Goal: Task Accomplishment & Management: Use online tool/utility

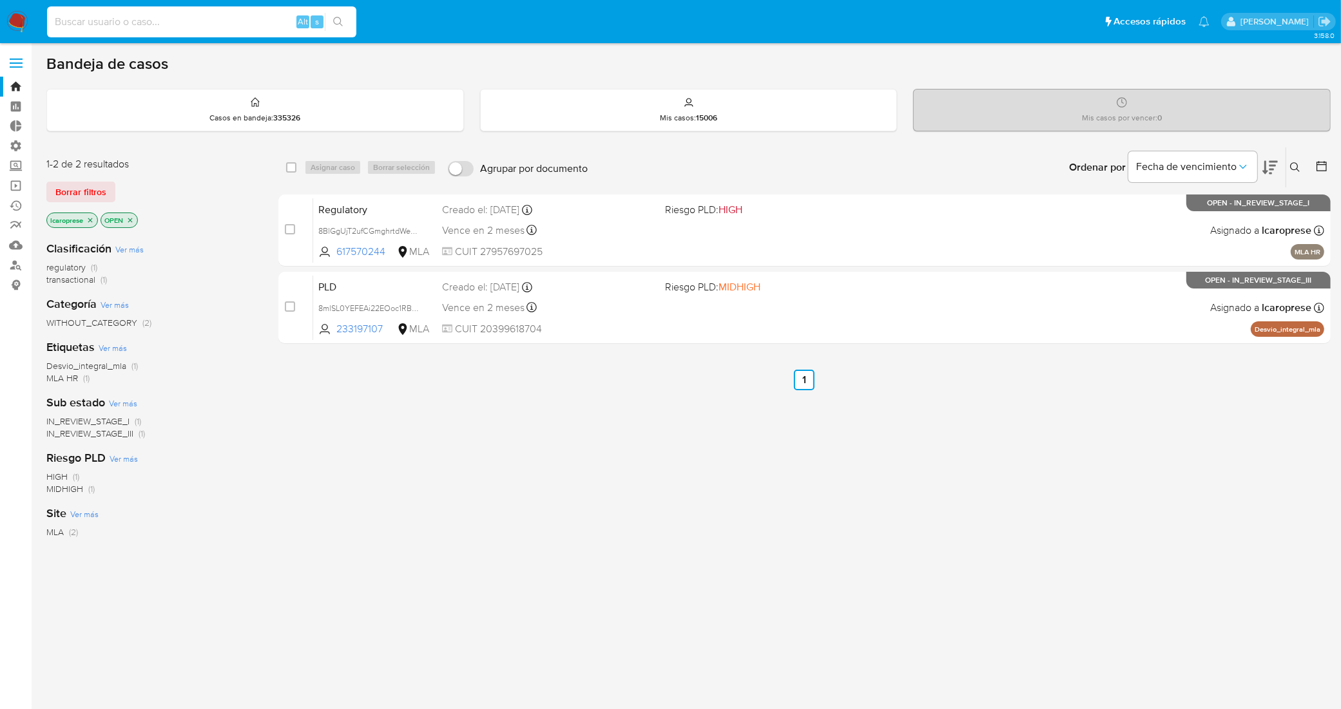
paste input "tEaDU3RS8B4XyB4lMiemN38j"
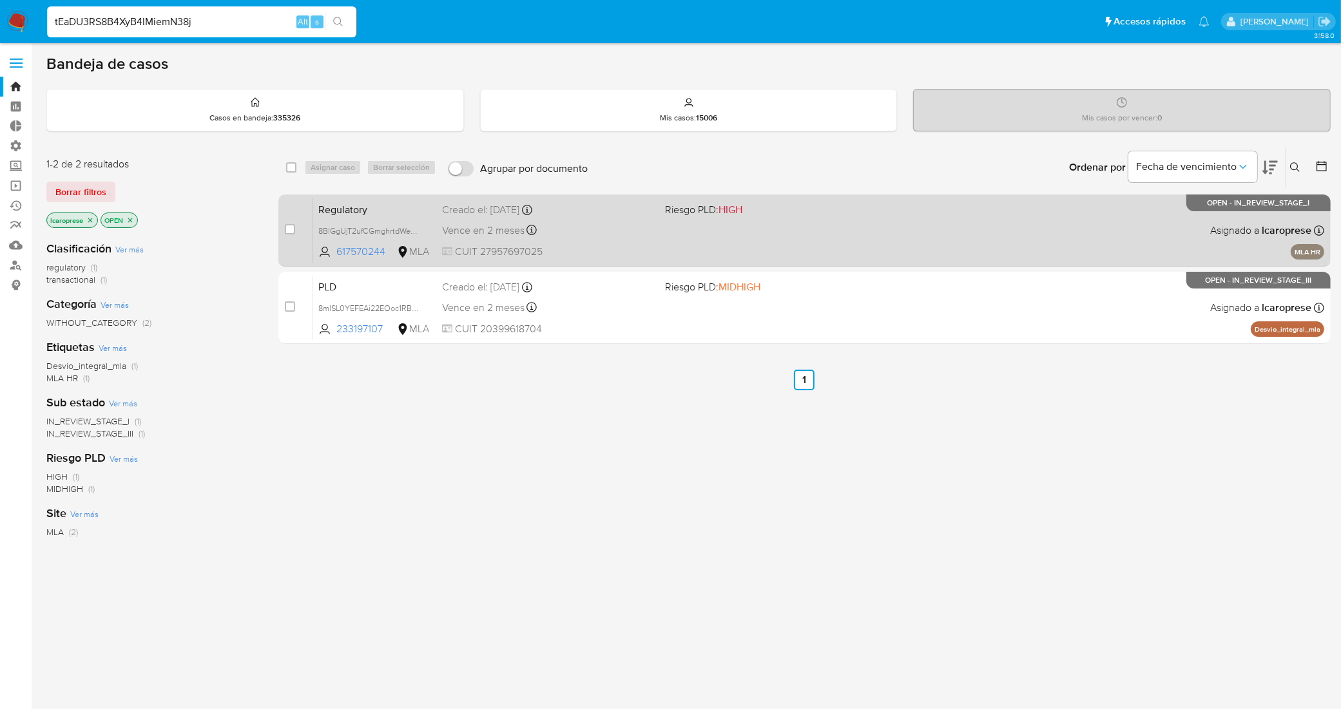
type input "tEaDU3RS8B4XyB4lMiemN38j"
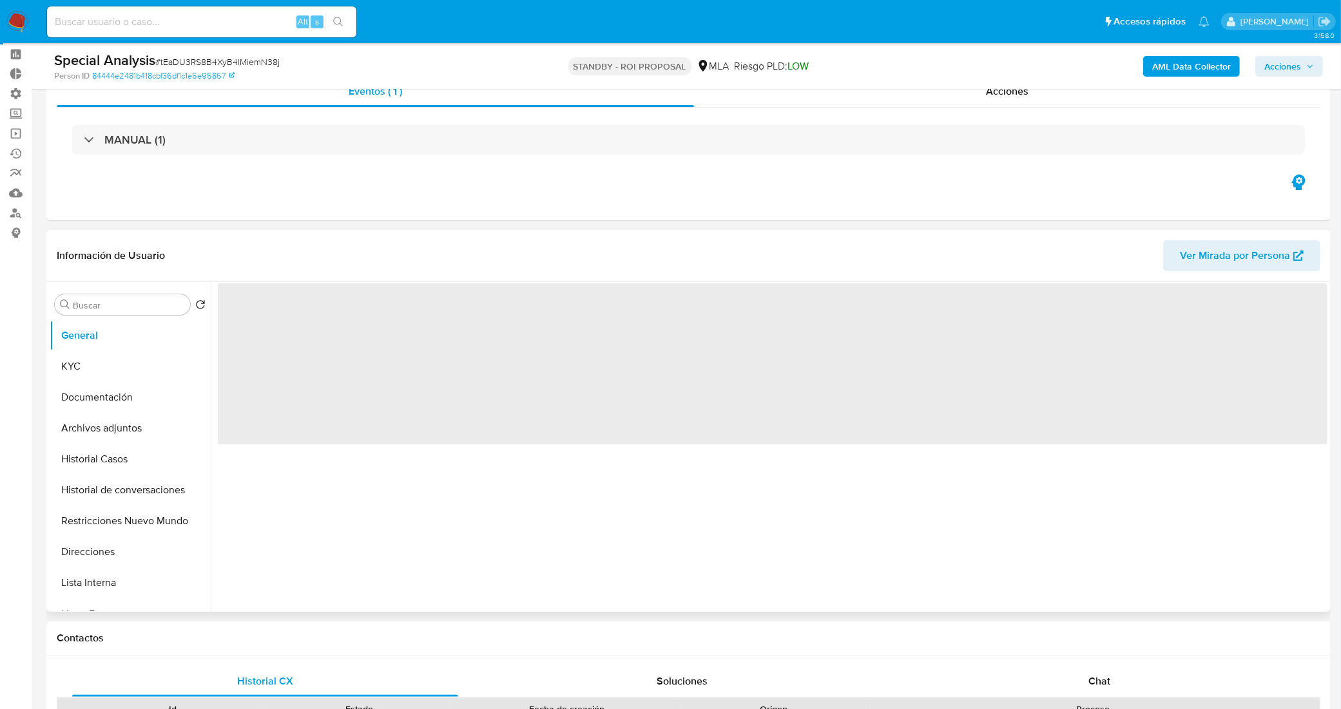
scroll to position [81, 0]
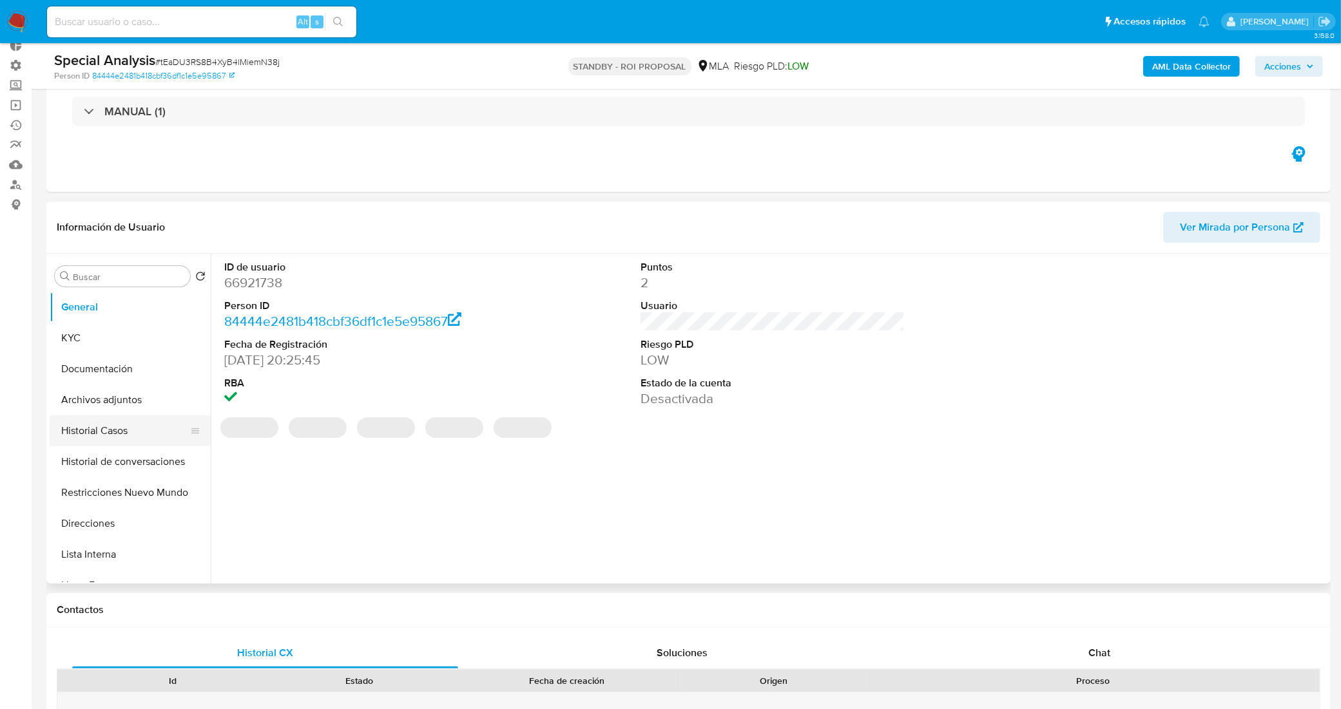
click at [140, 421] on button "Historial Casos" at bounding box center [125, 431] width 151 height 31
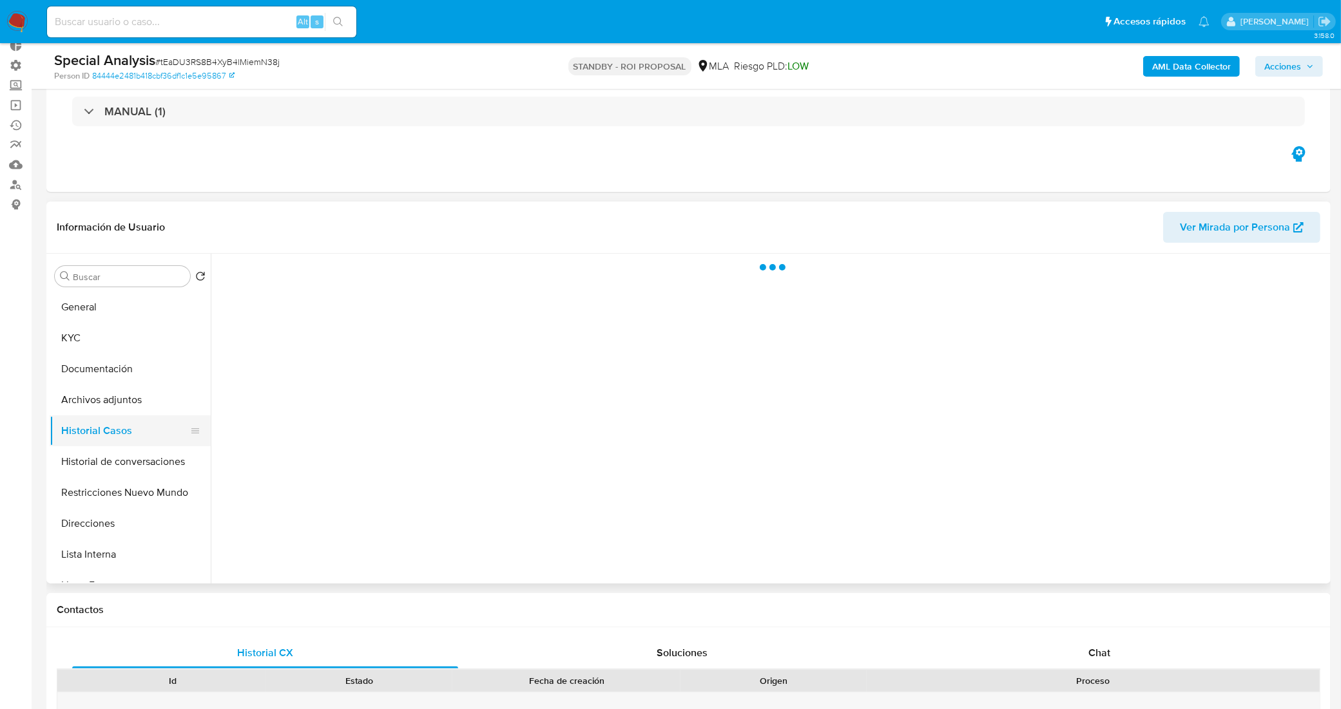
select select "10"
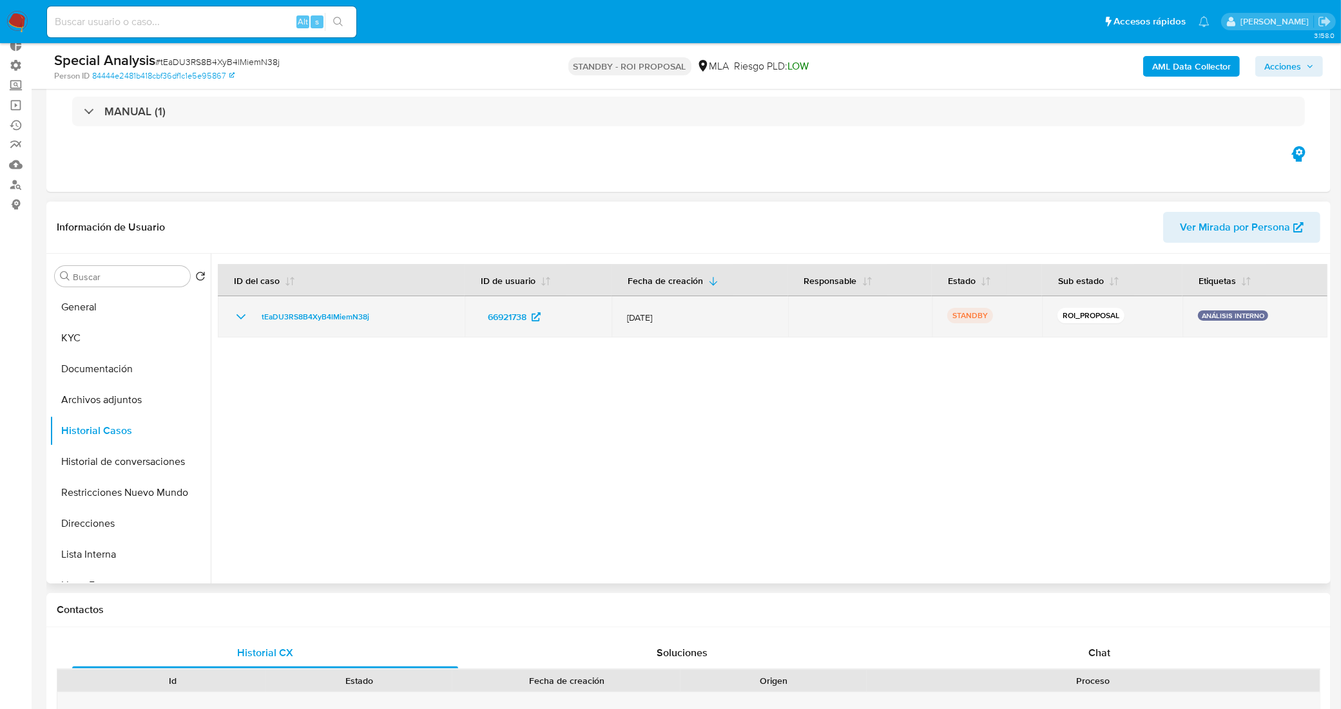
click at [237, 323] on icon "Mostrar/Ocultar" at bounding box center [240, 316] width 15 height 15
click at [244, 319] on icon "Mostrar/Ocultar" at bounding box center [240, 316] width 15 height 15
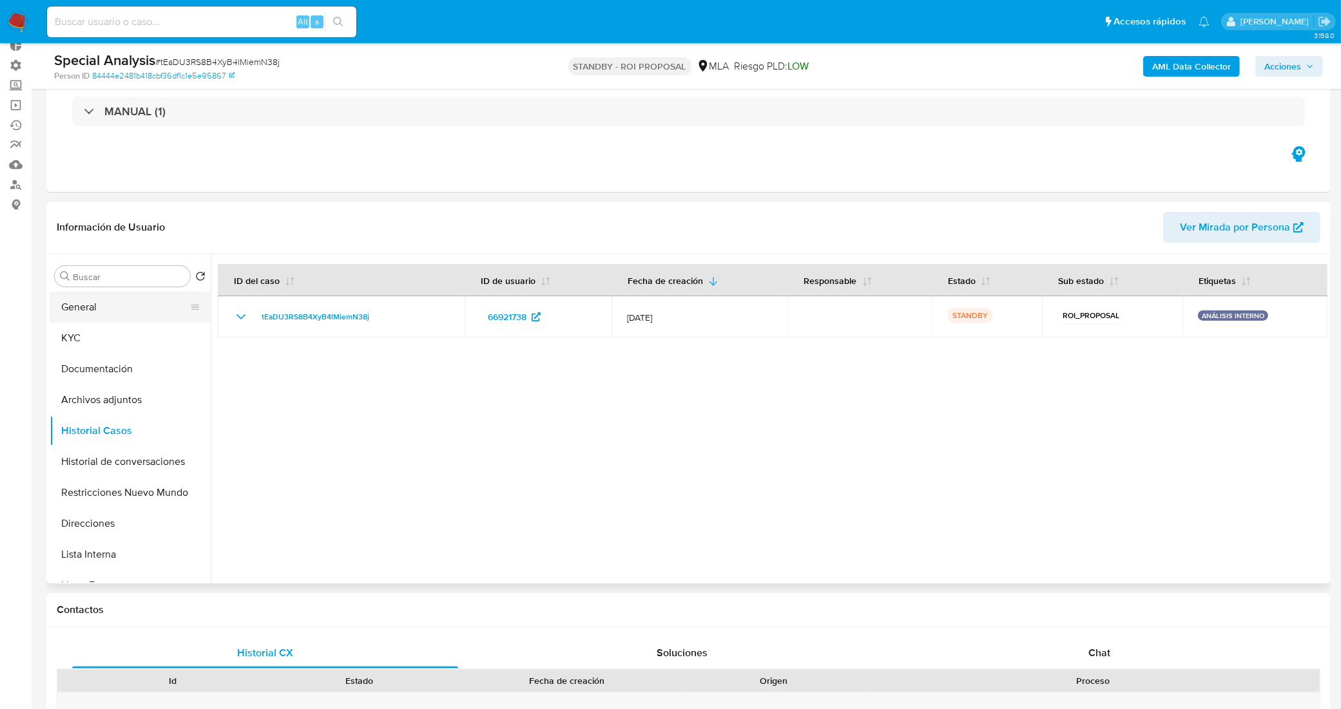
click at [120, 293] on button "General" at bounding box center [125, 307] width 151 height 31
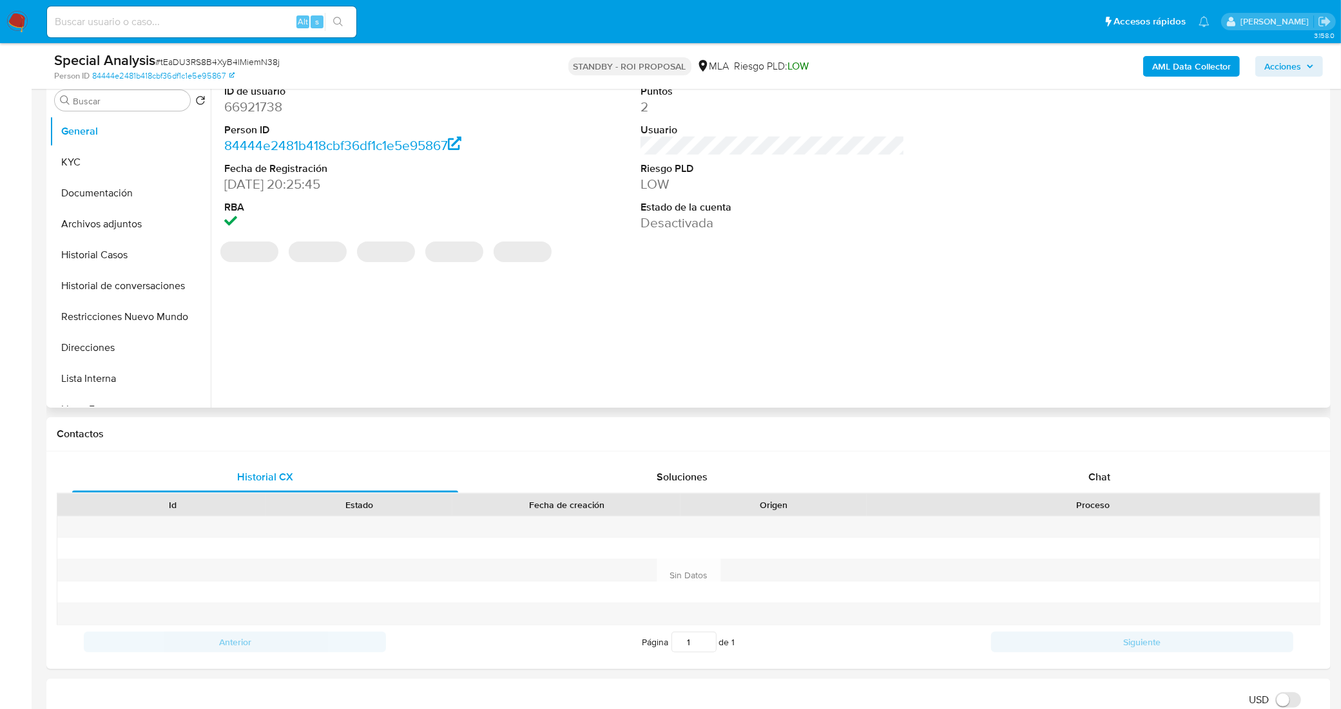
scroll to position [322, 0]
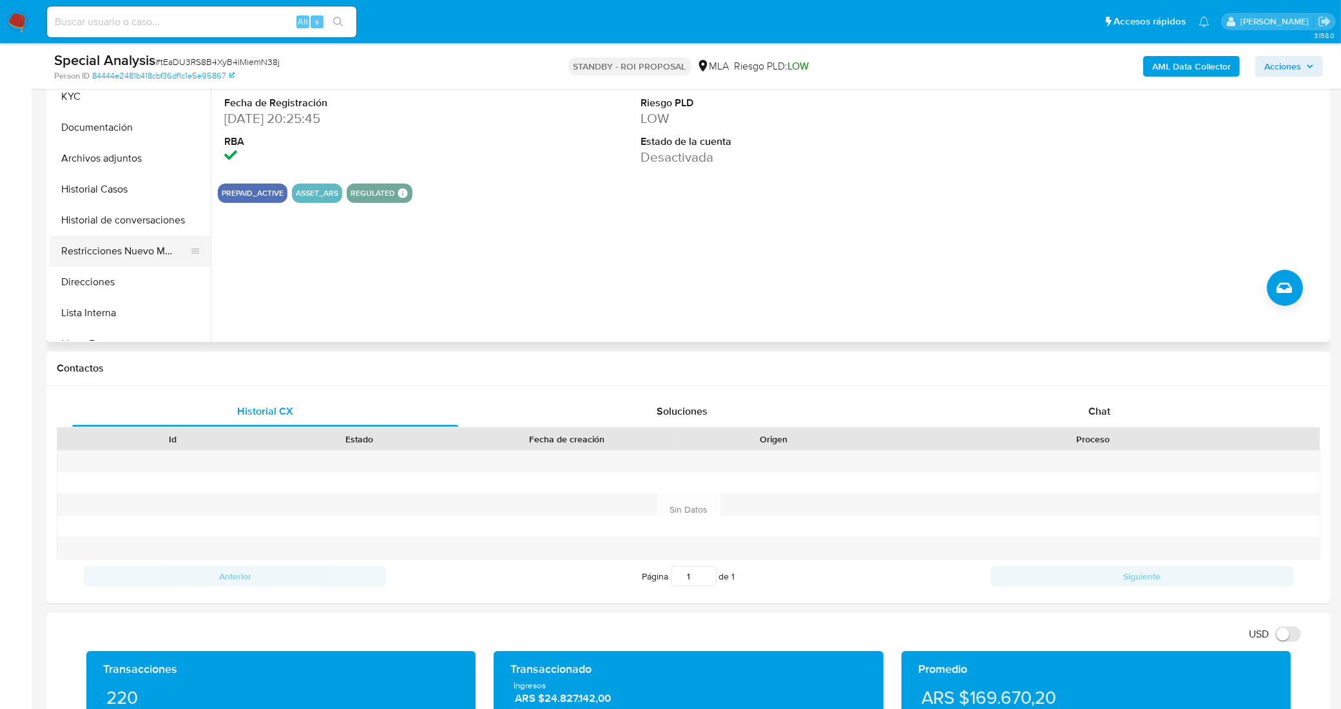
click at [95, 253] on button "Restricciones Nuevo Mundo" at bounding box center [125, 251] width 151 height 31
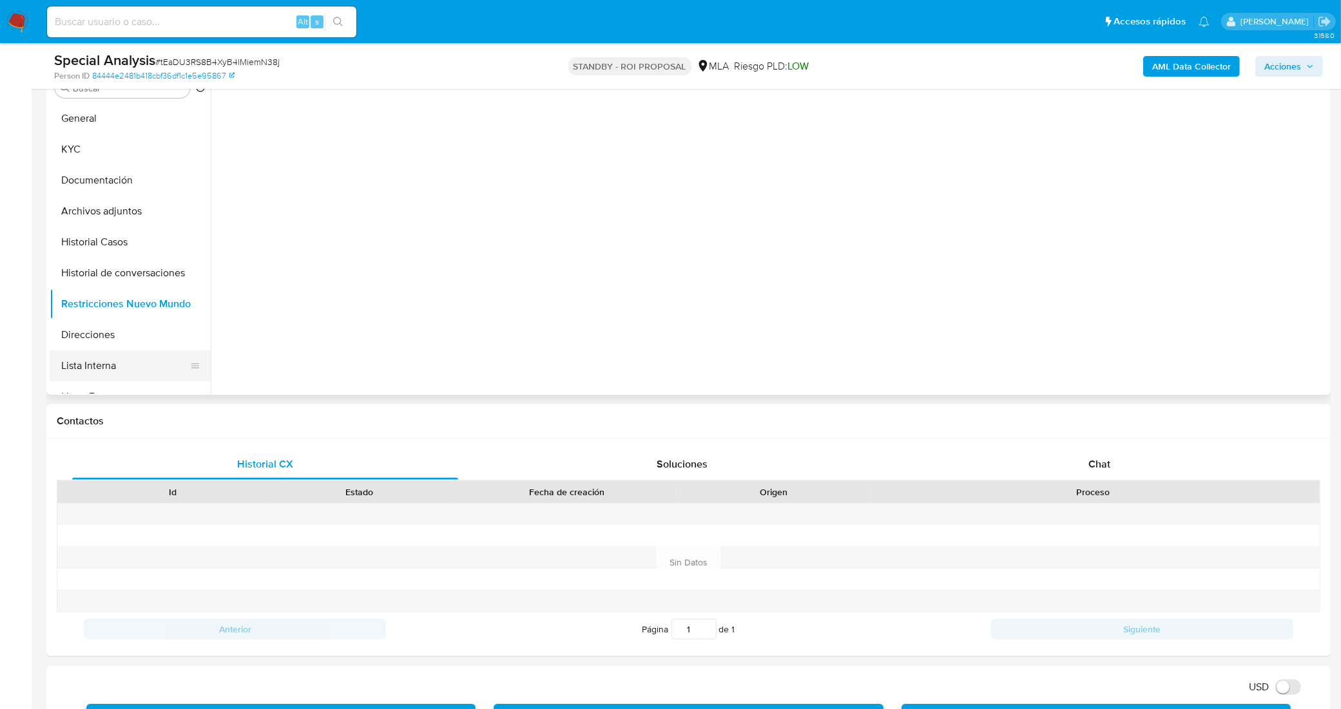
scroll to position [242, 0]
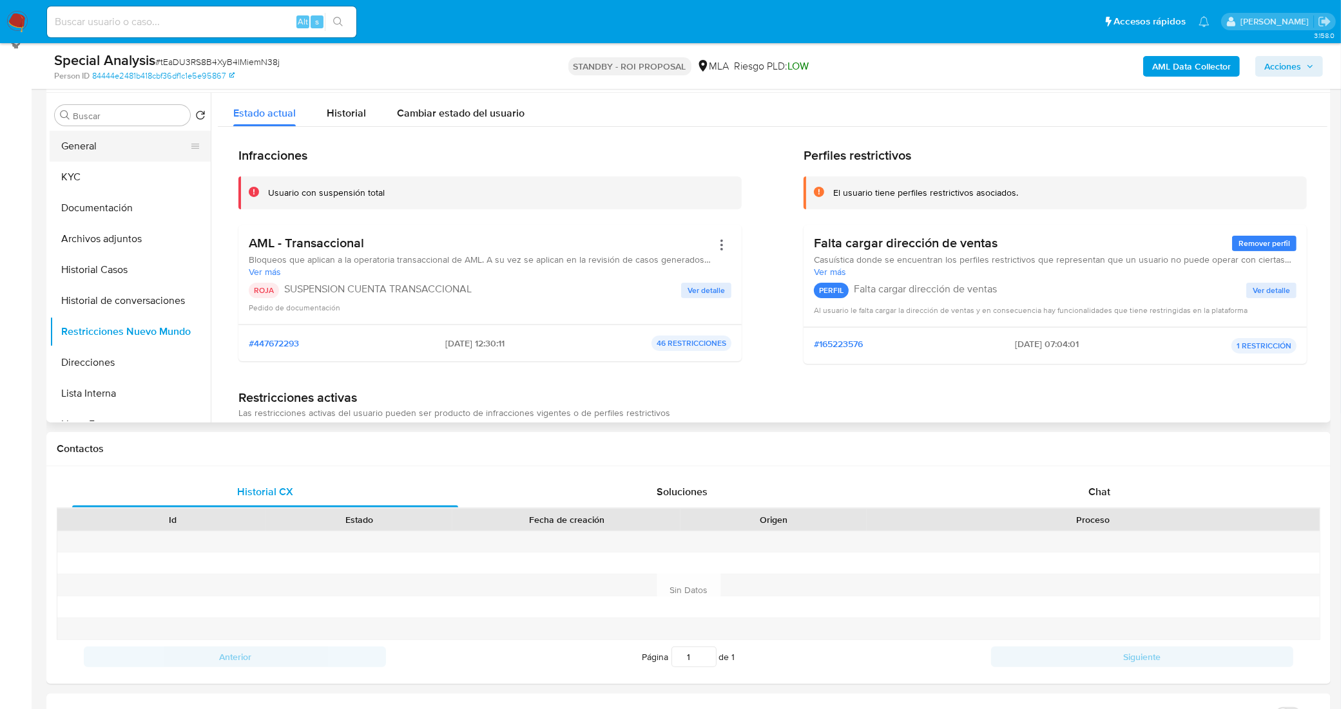
click at [116, 137] on button "General" at bounding box center [125, 146] width 151 height 31
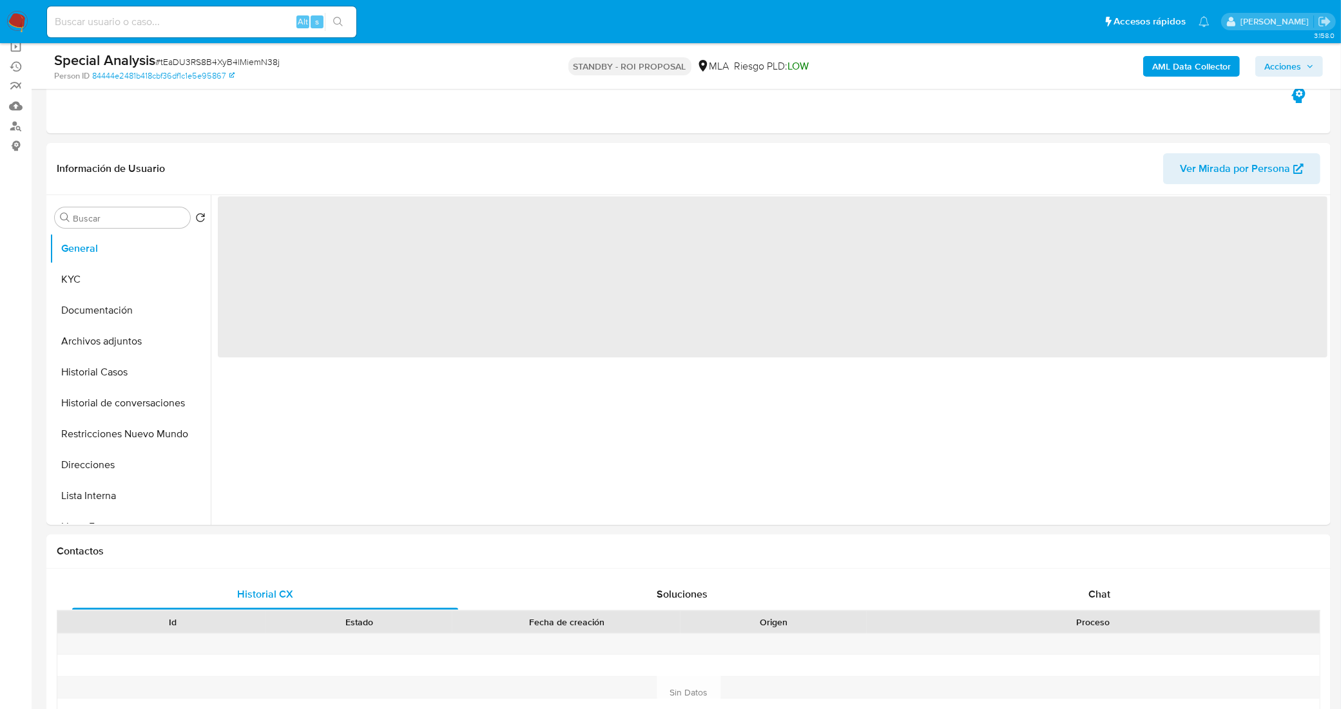
scroll to position [0, 0]
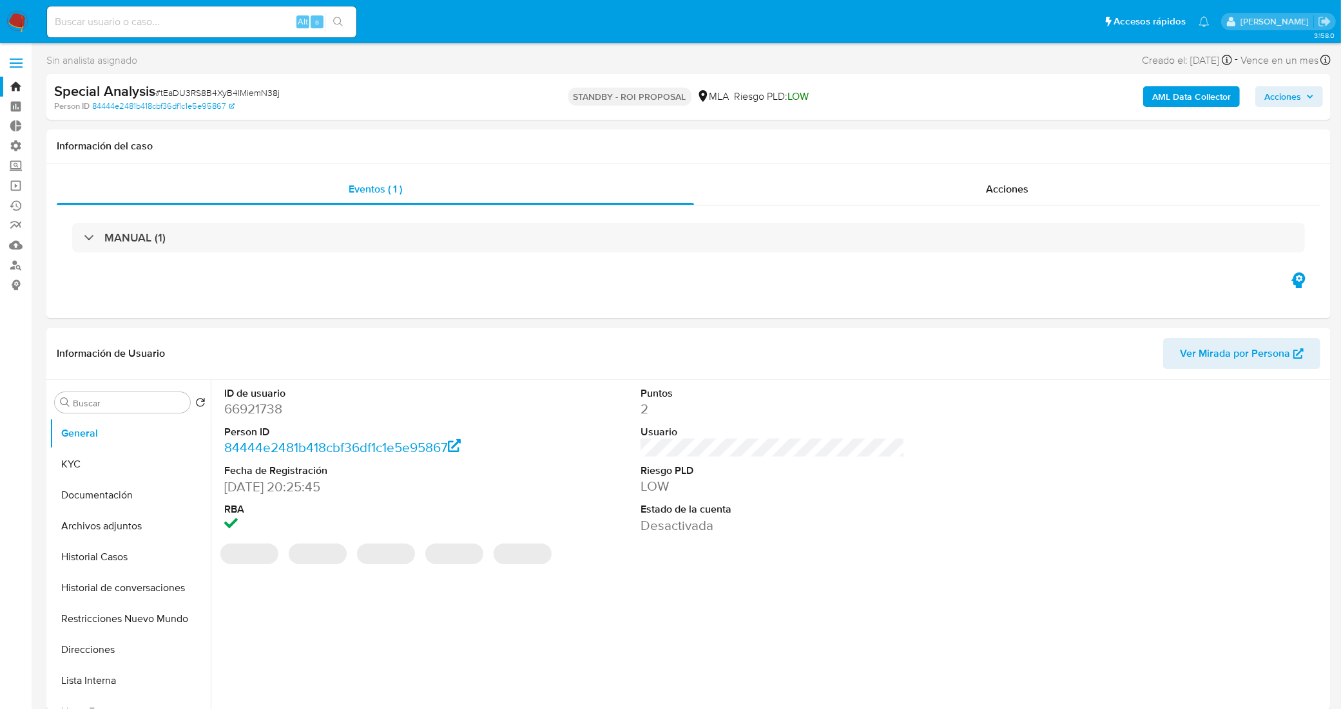
click at [13, 88] on link "Bandeja" at bounding box center [76, 87] width 153 height 20
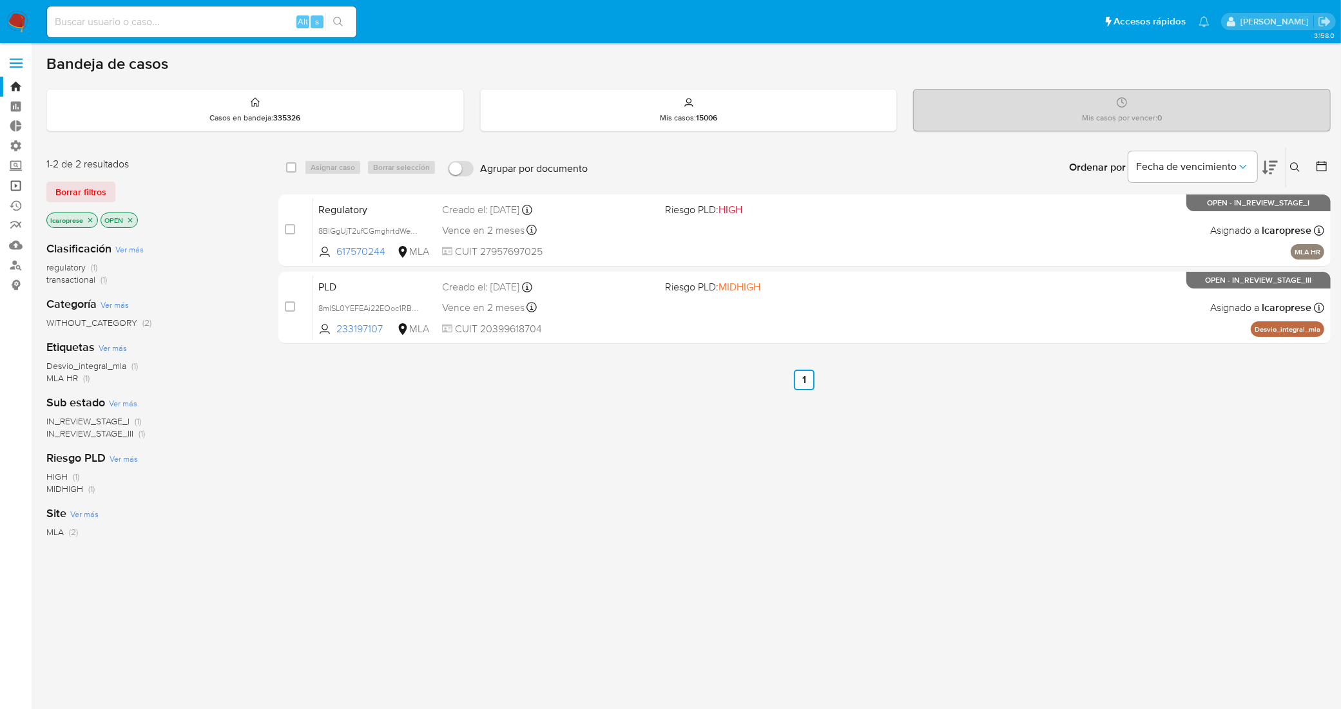
click at [14, 187] on link "Operaciones masivas" at bounding box center [76, 186] width 153 height 20
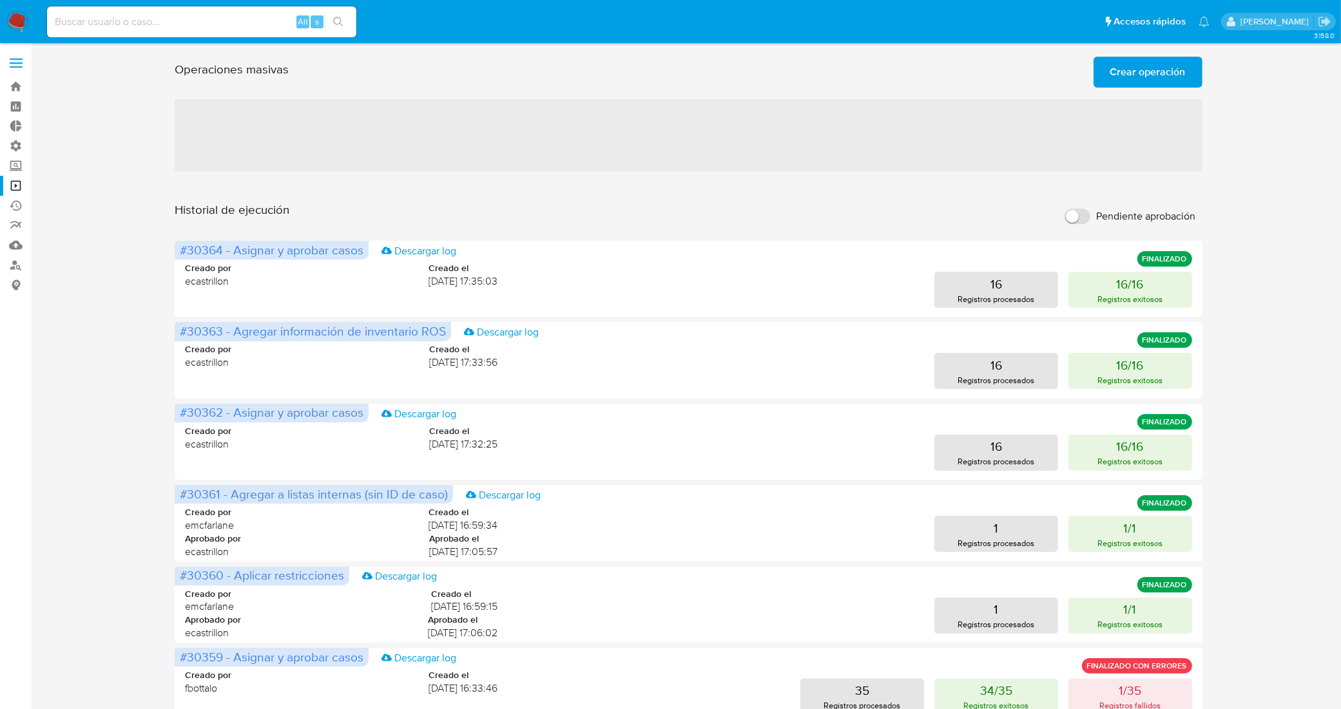
click at [1144, 78] on span "Crear operación" at bounding box center [1147, 72] width 75 height 28
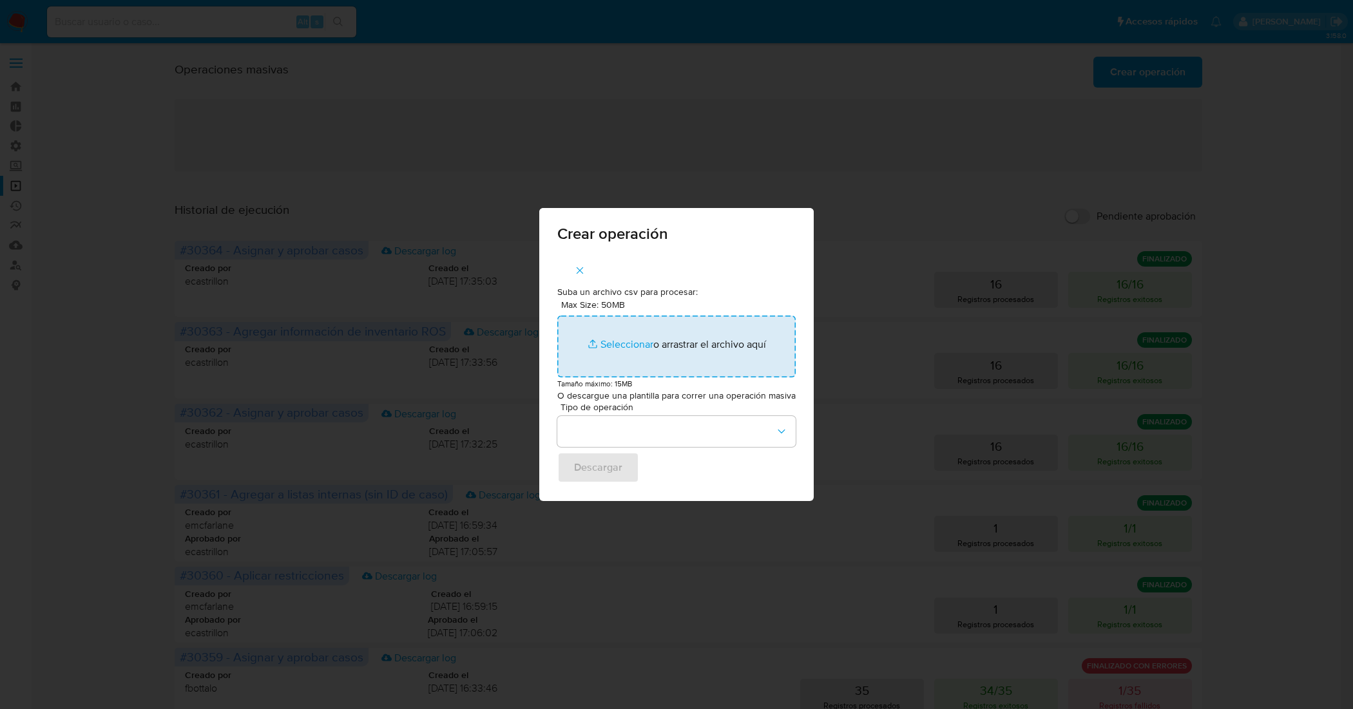
click at [629, 341] on input "Max Size: 50MB Seleccionar archivos" at bounding box center [676, 347] width 238 height 62
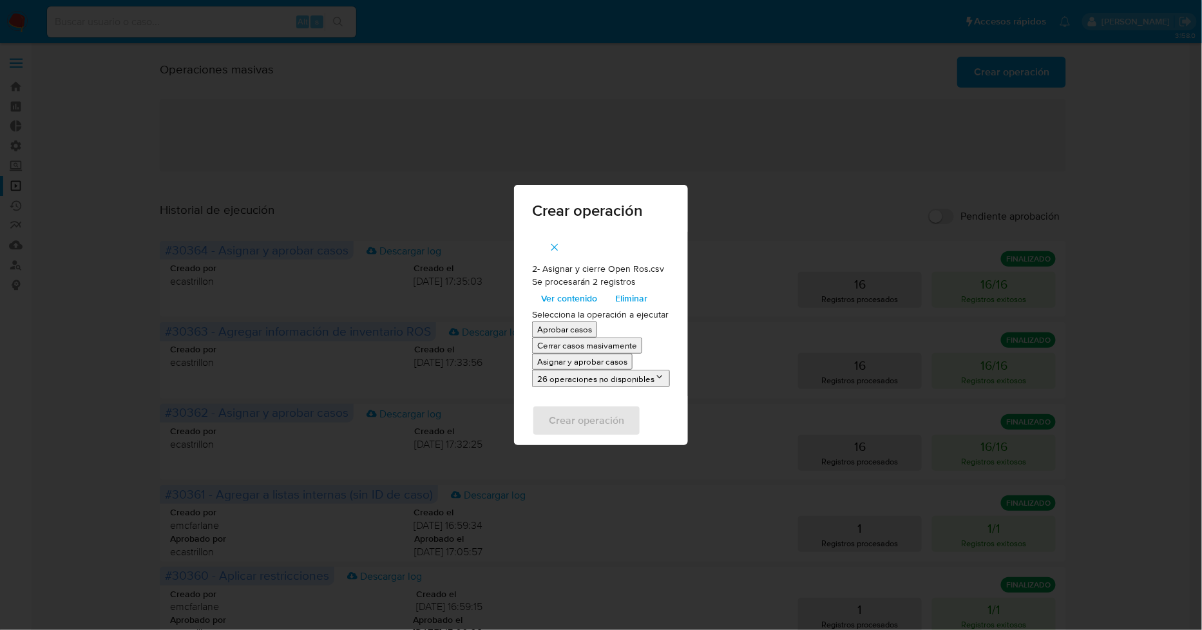
click at [610, 364] on p "Asignar y aprobar casos" at bounding box center [582, 362] width 90 height 12
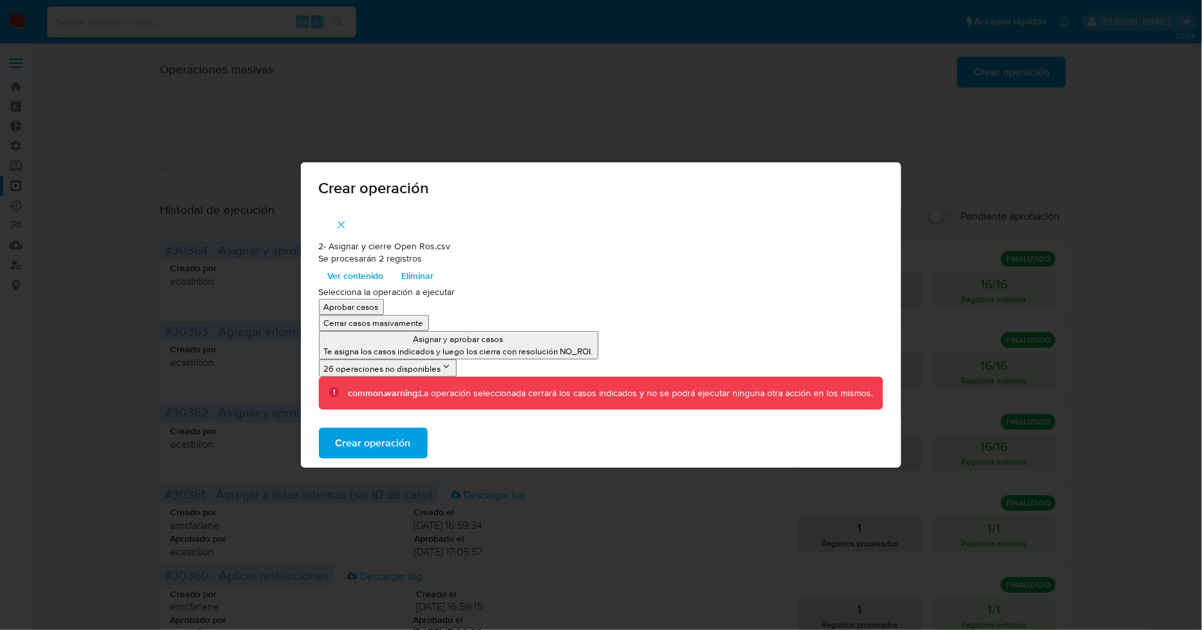
click at [403, 436] on span "Crear operación" at bounding box center [373, 443] width 75 height 28
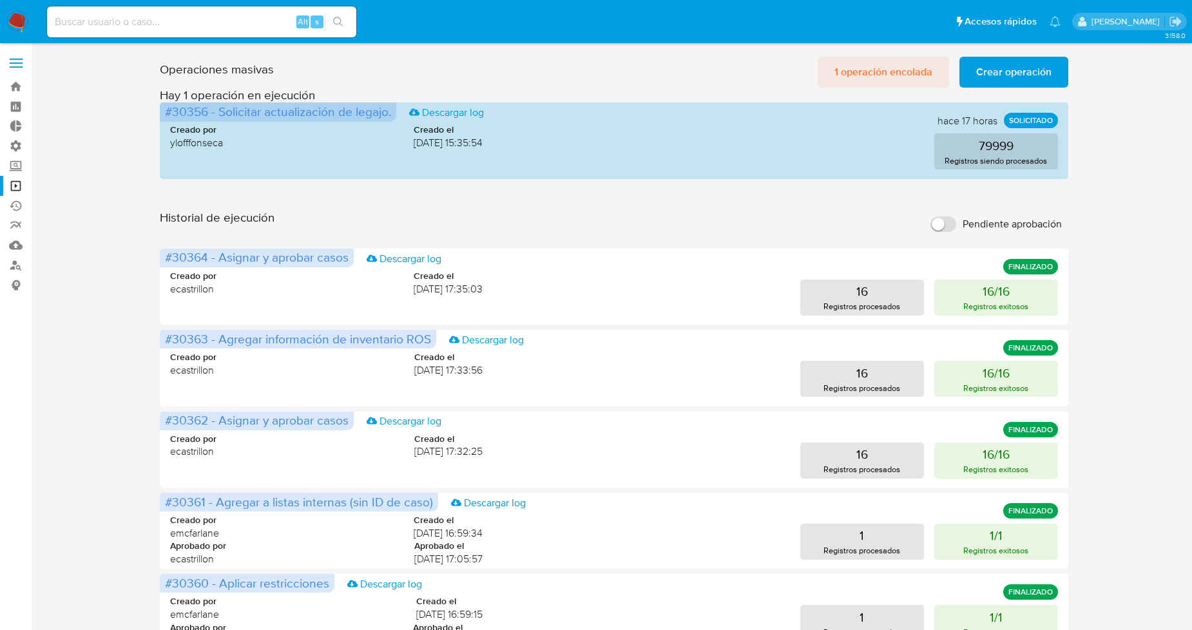
click at [904, 76] on span "1 operación encolada" at bounding box center [883, 72] width 98 height 28
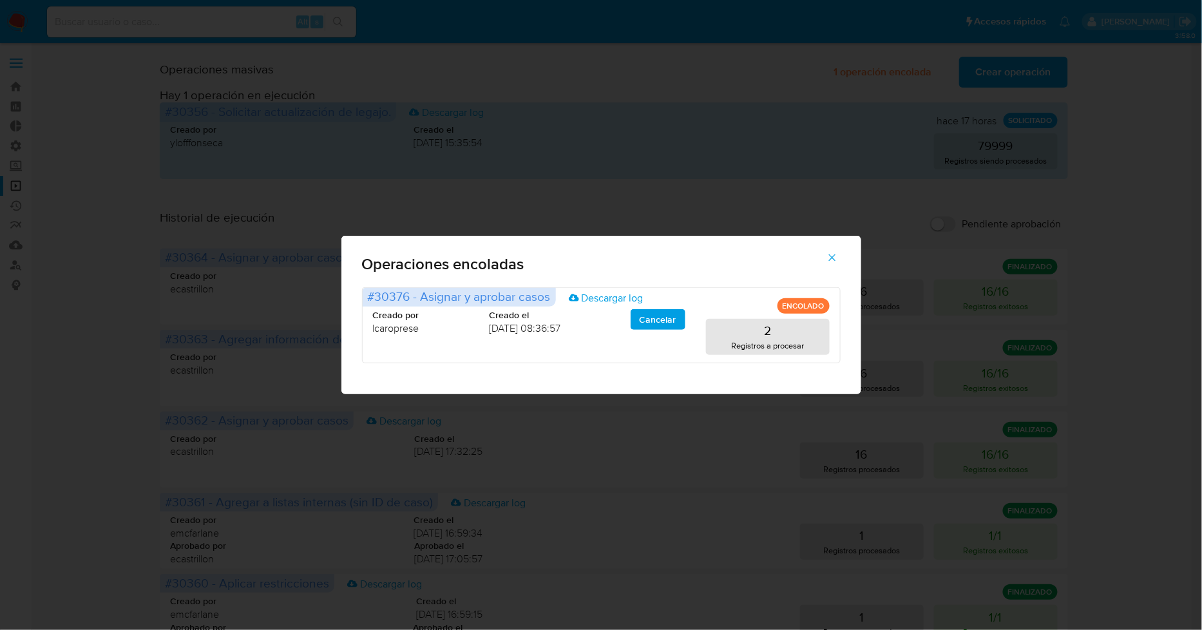
click at [833, 260] on icon "button" at bounding box center [833, 258] width 12 height 12
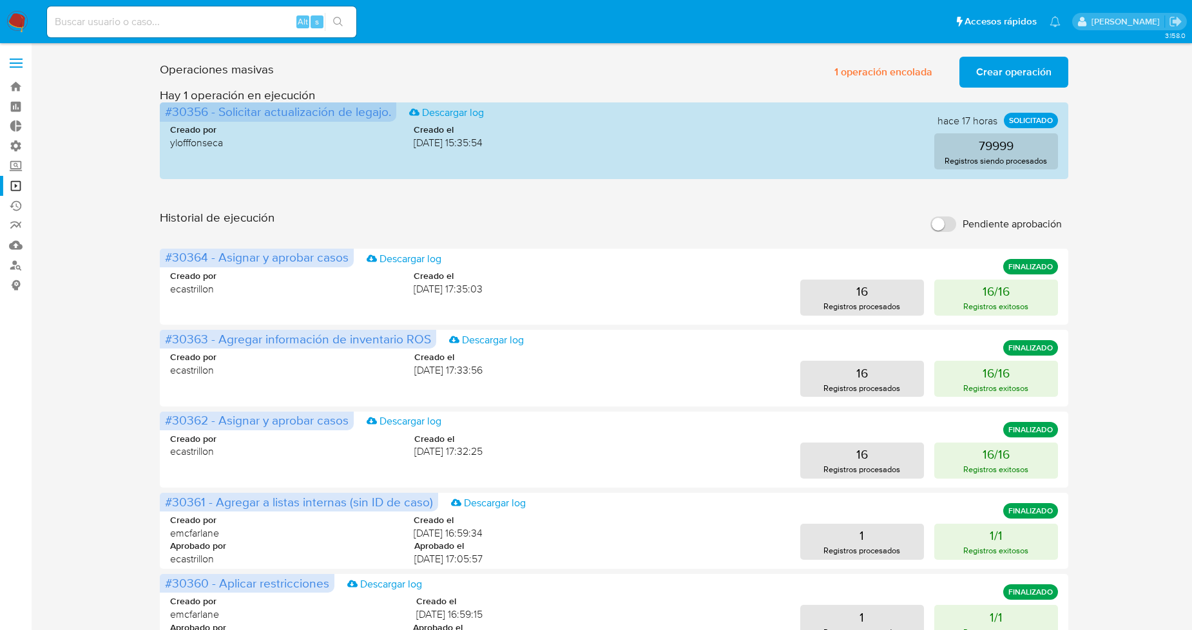
click at [977, 75] on span "Crear operación" at bounding box center [1013, 72] width 75 height 28
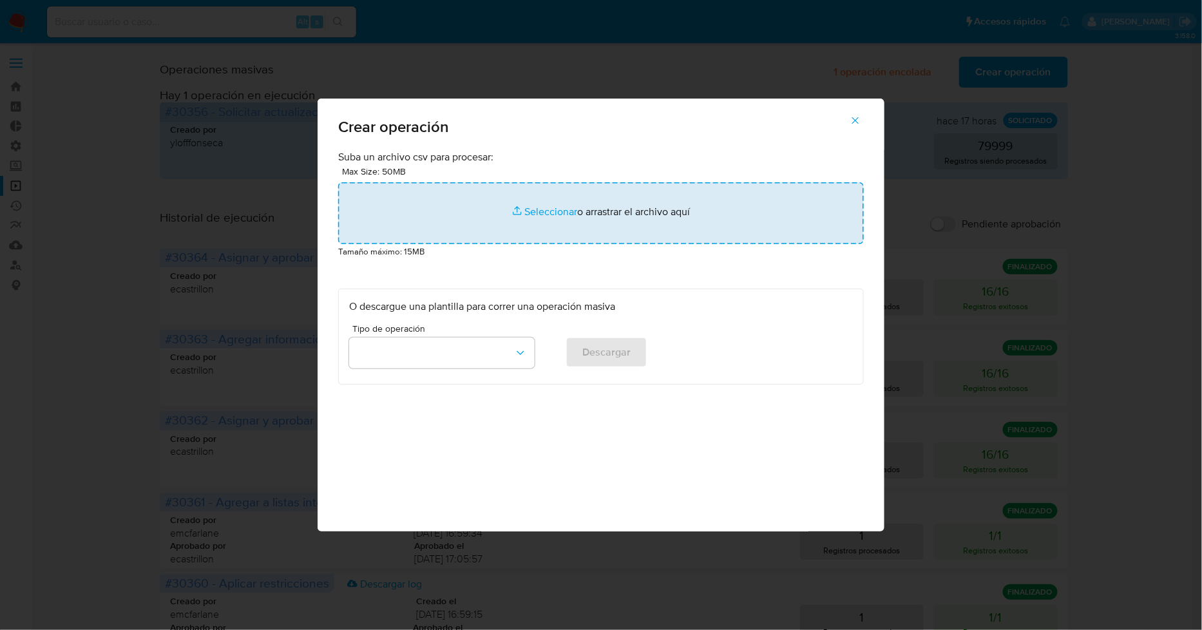
click at [535, 213] on input "file" at bounding box center [601, 213] width 526 height 62
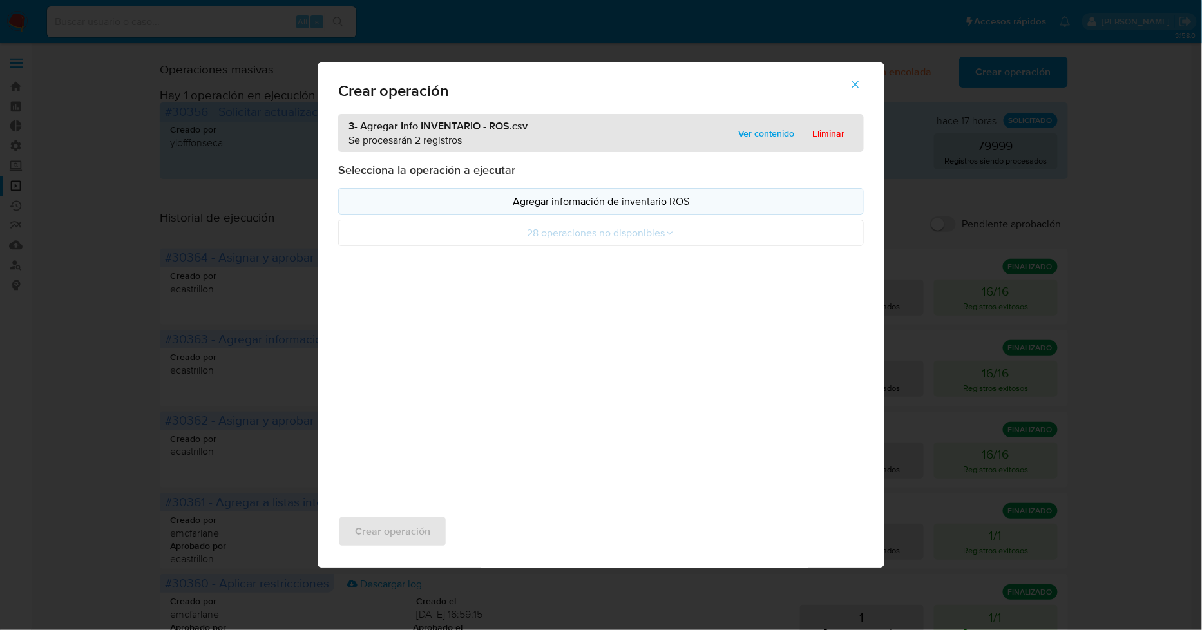
click at [642, 209] on p "Agregar información de inventario ROS" at bounding box center [601, 201] width 504 height 15
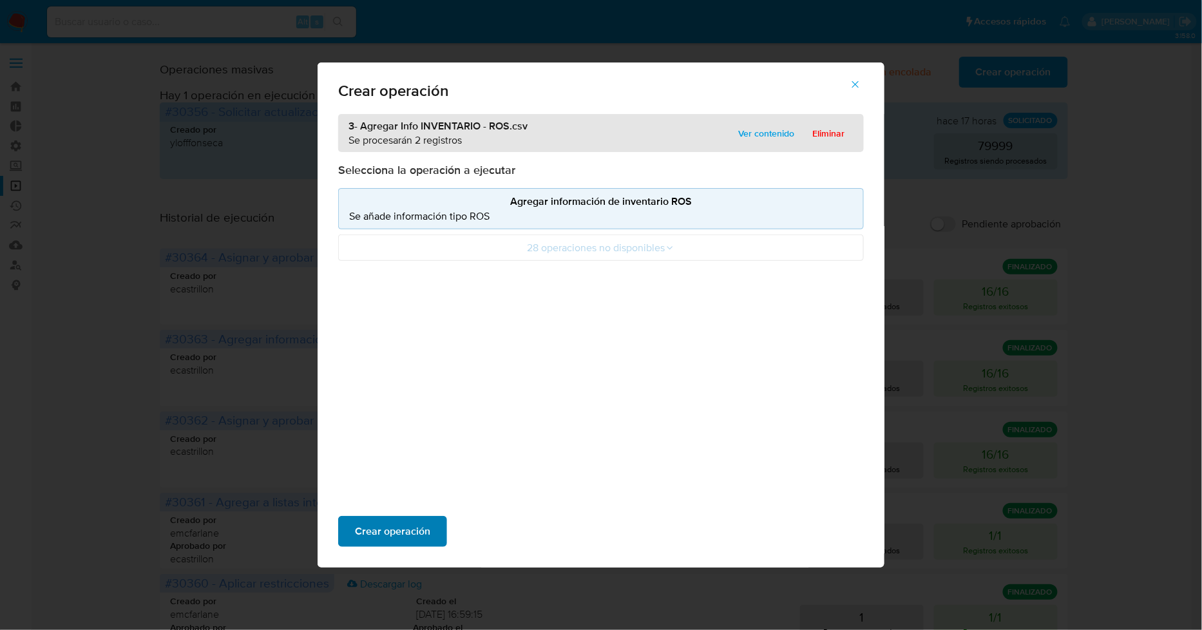
click at [420, 530] on span "Crear operación" at bounding box center [392, 531] width 75 height 28
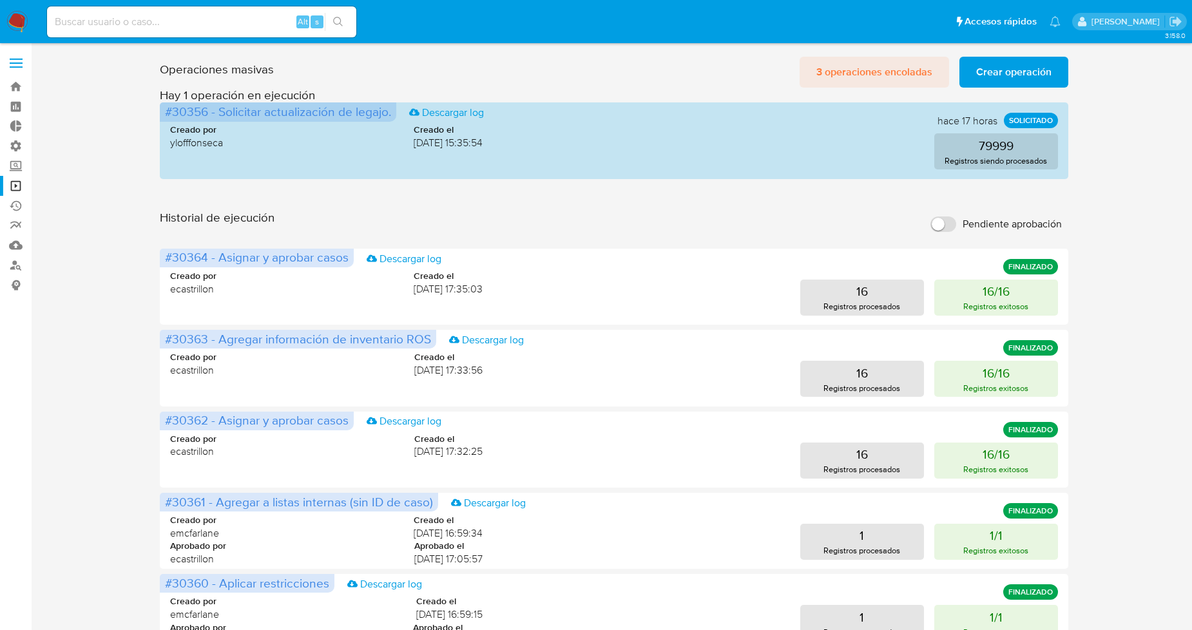
click at [903, 76] on span "3 operaciones encoladas" at bounding box center [874, 72] width 116 height 28
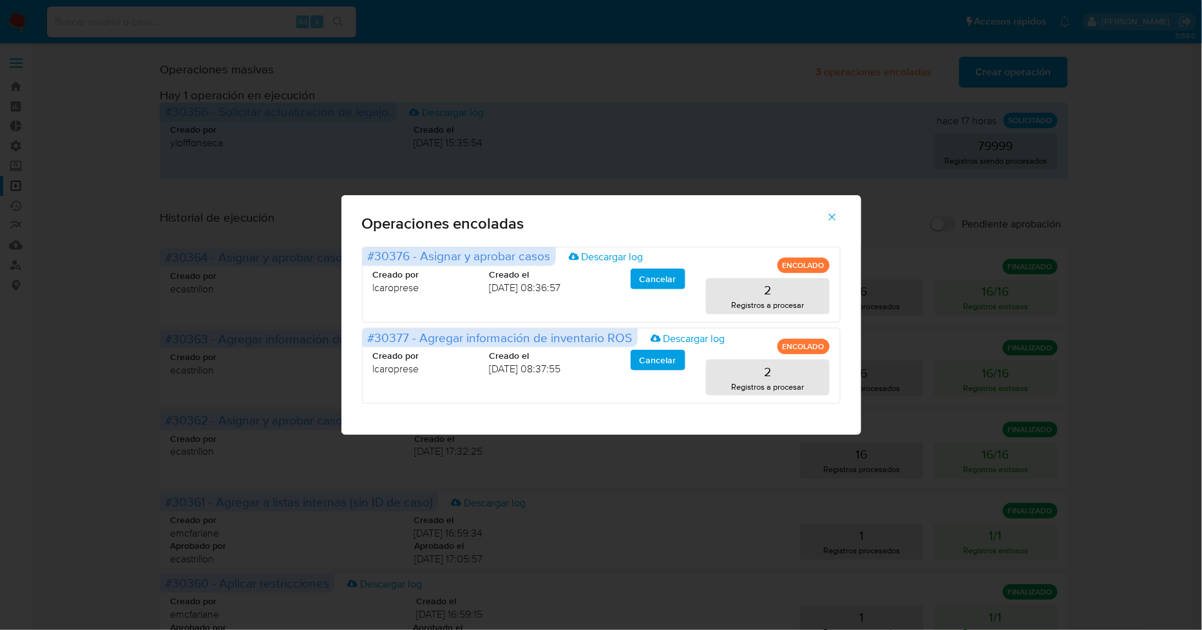
click at [836, 219] on icon "button" at bounding box center [833, 217] width 12 height 12
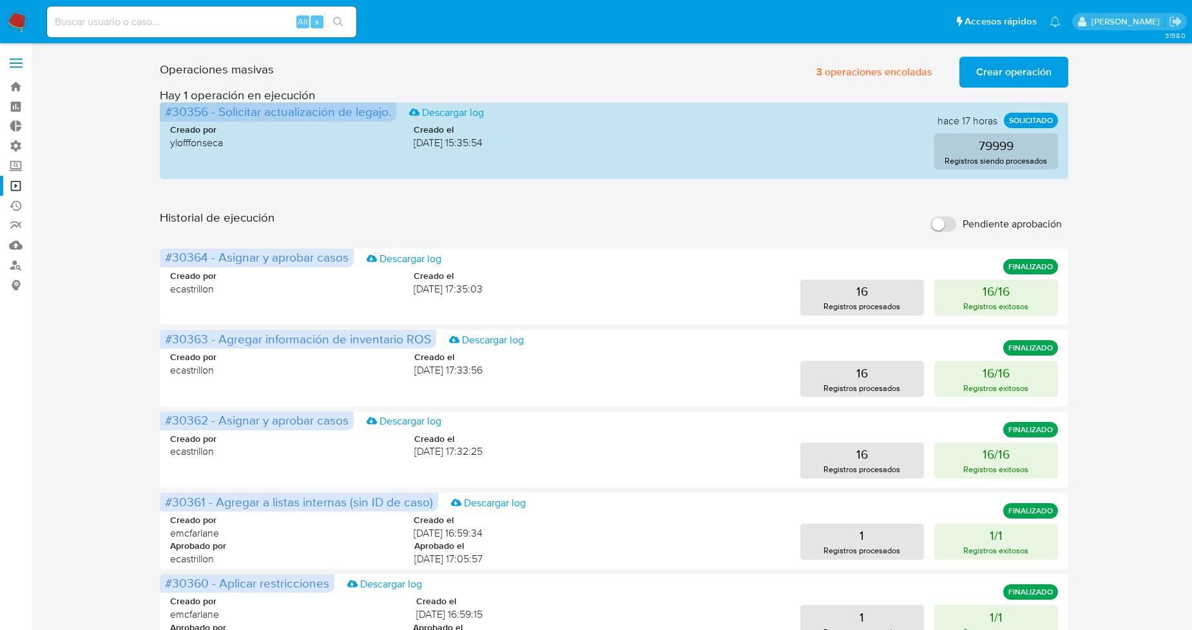
click at [982, 75] on span "Crear operación" at bounding box center [1013, 72] width 75 height 28
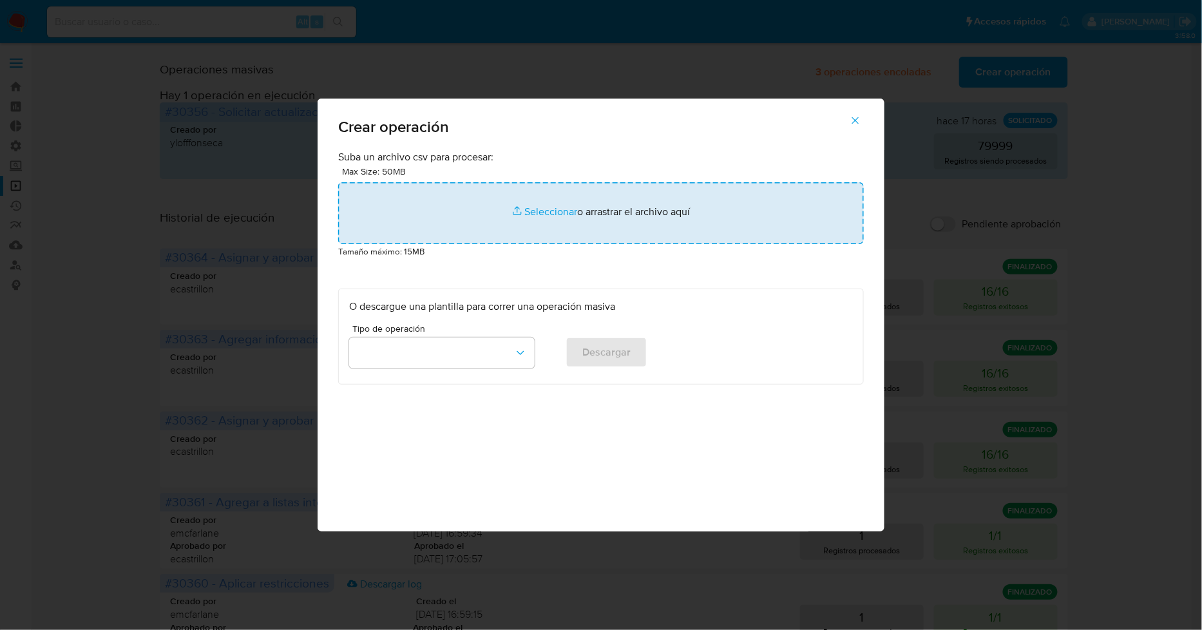
click at [548, 213] on input "file" at bounding box center [601, 213] width 526 height 62
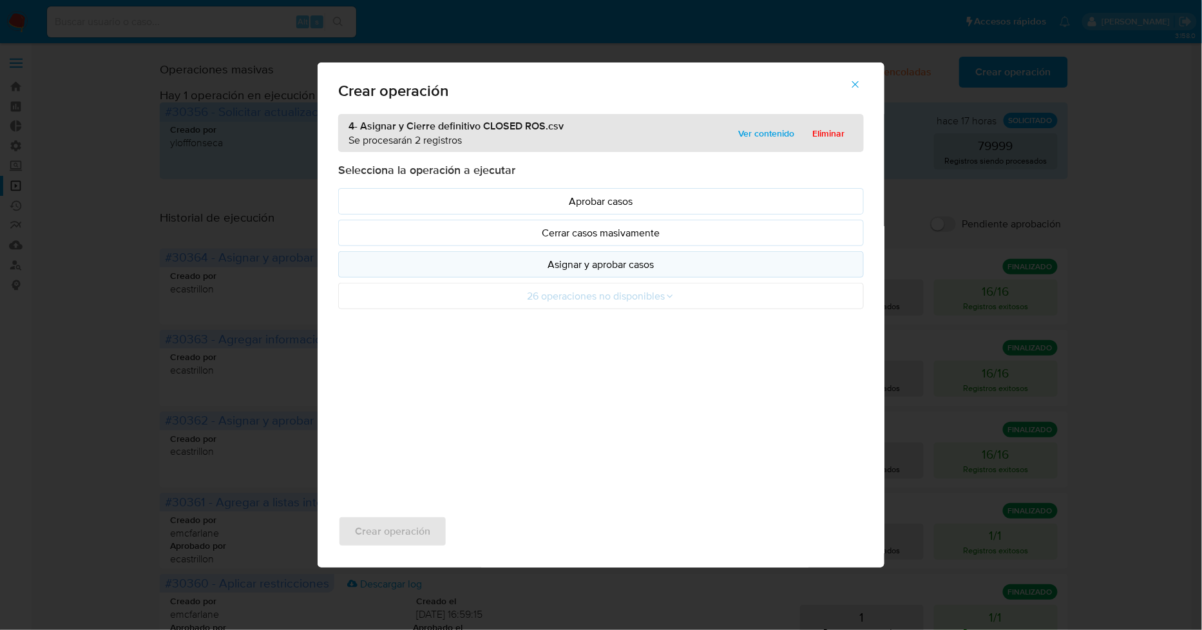
click at [581, 260] on p "Asignar y aprobar casos" at bounding box center [601, 264] width 504 height 15
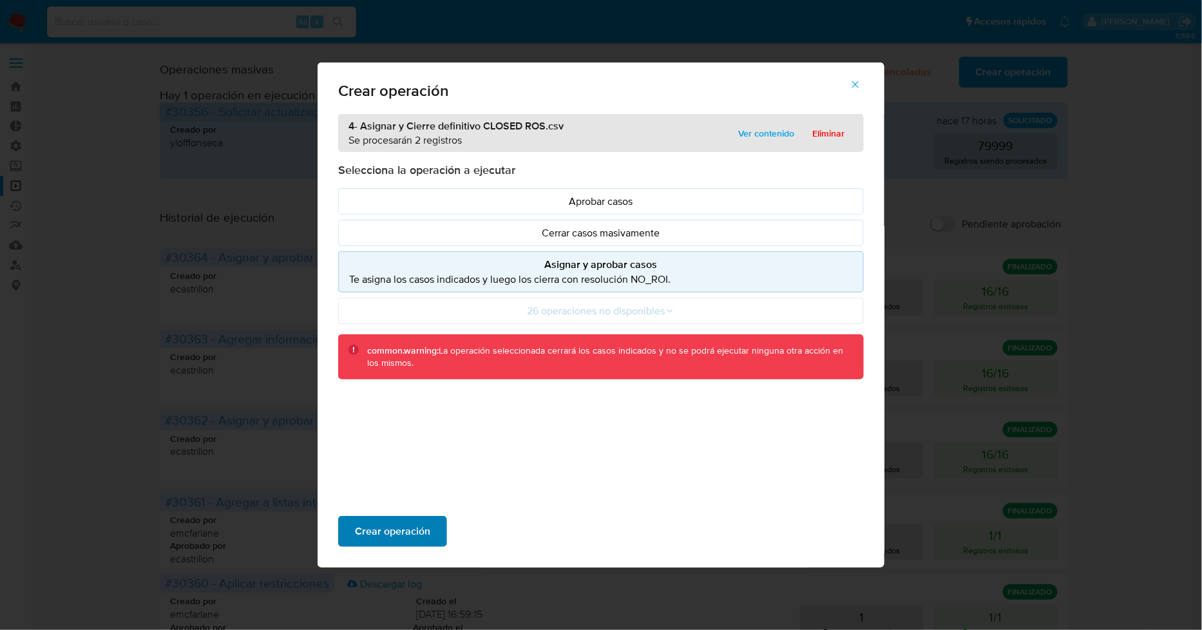
click at [417, 533] on span "Crear operación" at bounding box center [392, 531] width 75 height 28
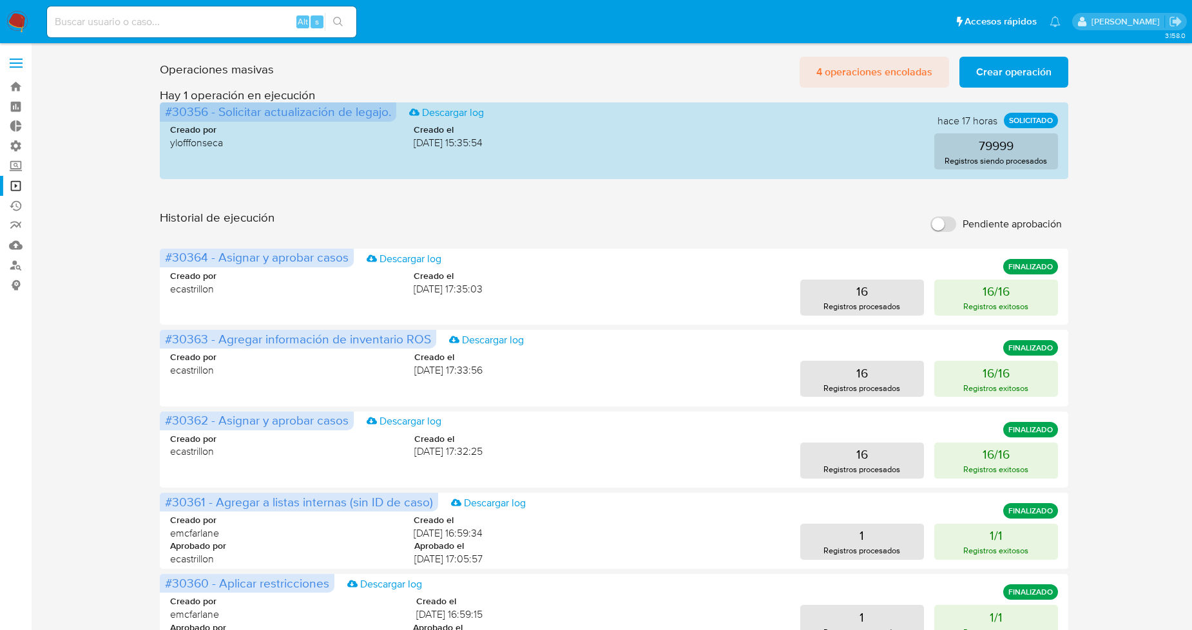
click at [848, 77] on span "4 operaciones encoladas" at bounding box center [874, 72] width 116 height 28
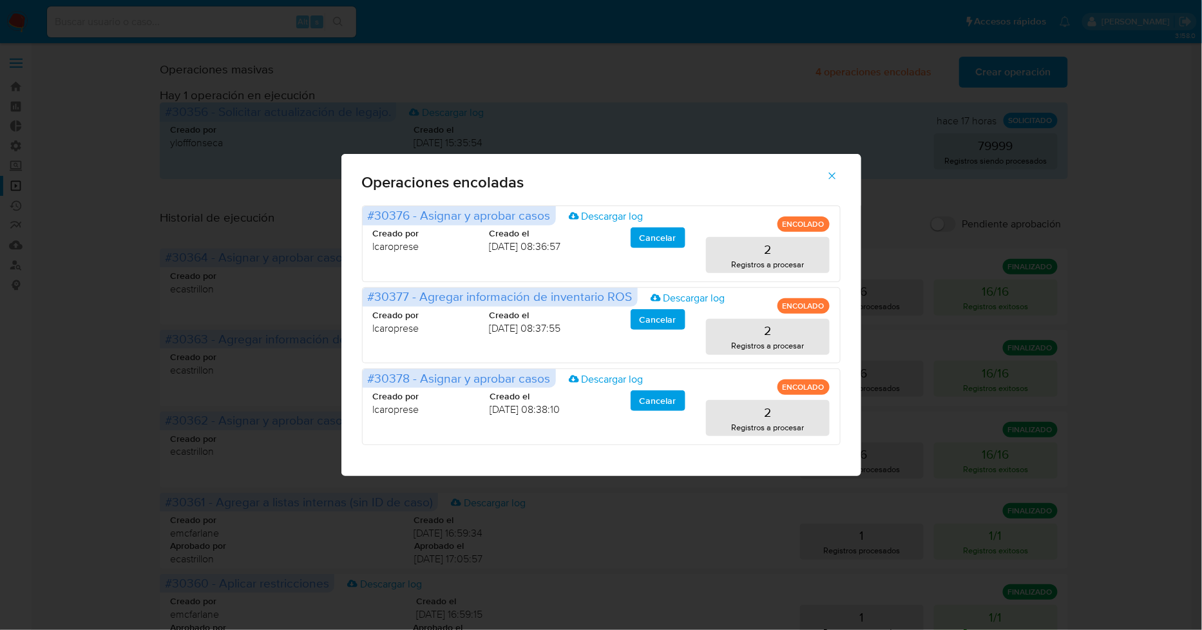
click at [834, 172] on icon "button" at bounding box center [833, 176] width 12 height 12
